Goal: Transaction & Acquisition: Purchase product/service

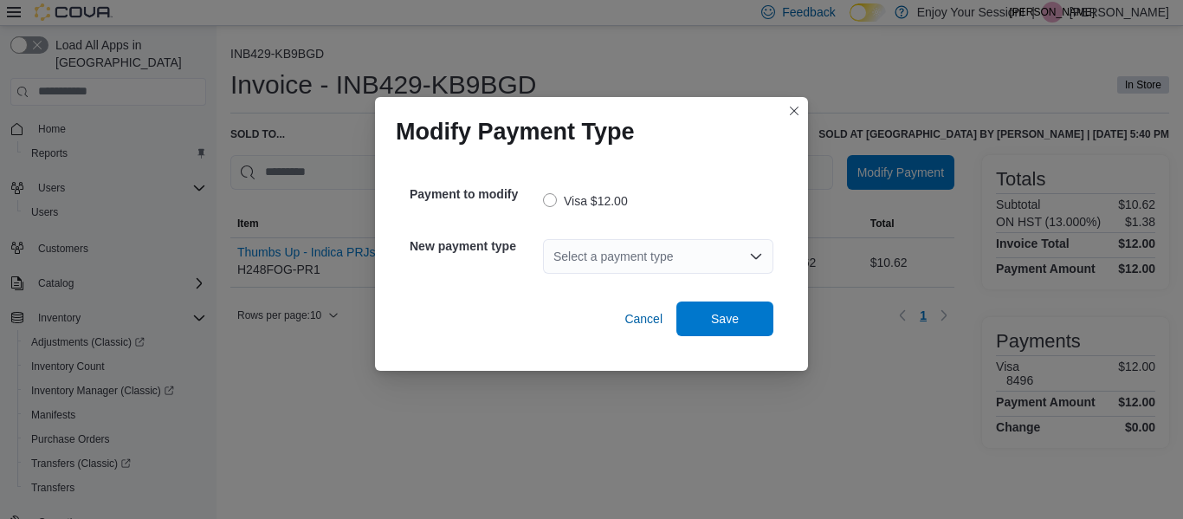
click at [729, 247] on div "Select a payment type" at bounding box center [658, 256] width 230 height 35
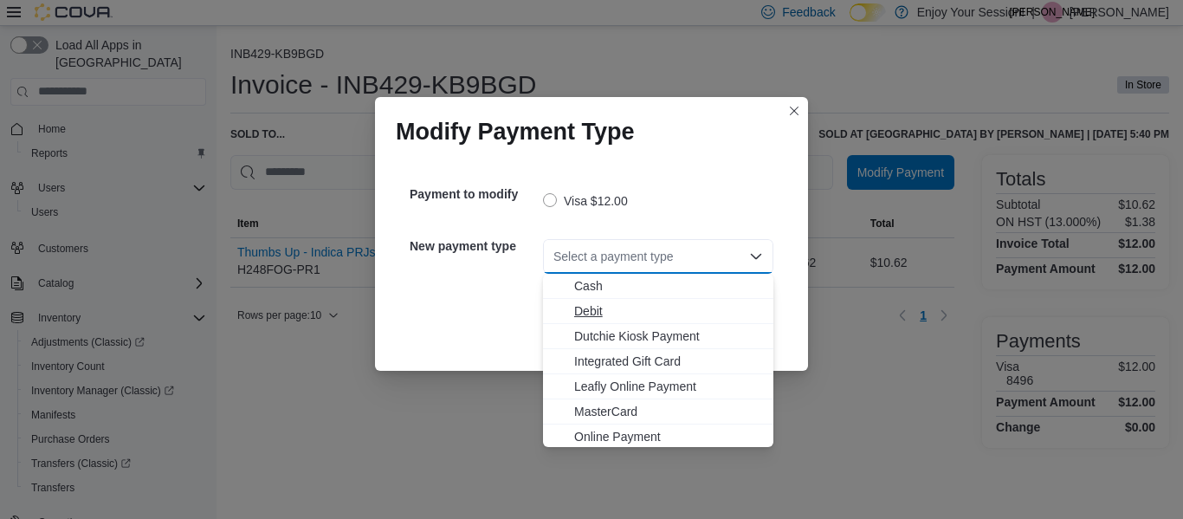
click at [603, 307] on span "Debit" at bounding box center [668, 310] width 189 height 17
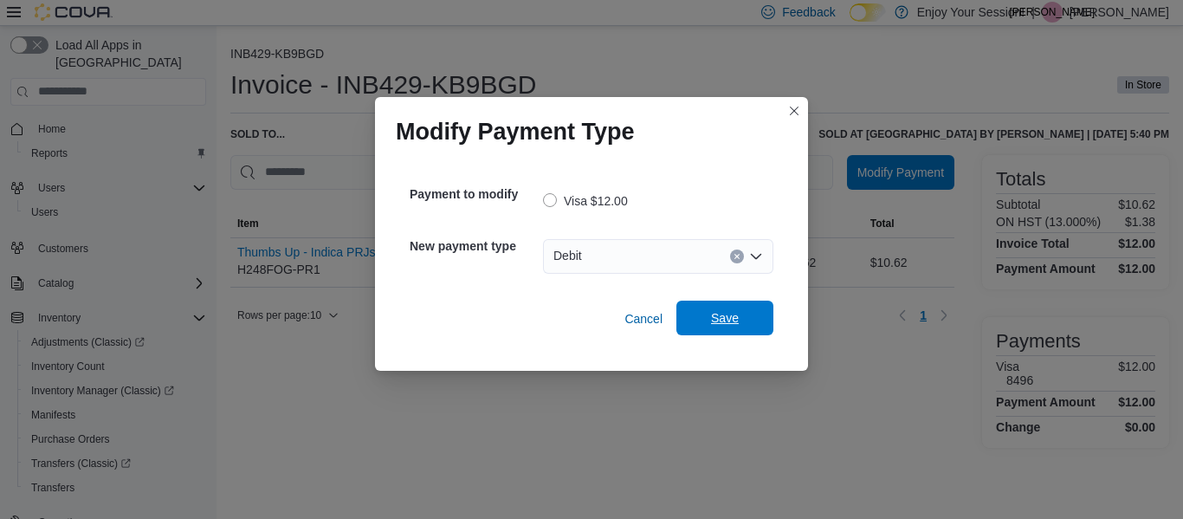
click at [730, 314] on span "Save" at bounding box center [725, 317] width 28 height 17
